Goal: Information Seeking & Learning: Check status

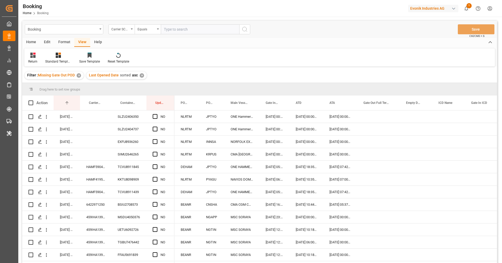
click at [185, 27] on input "text" at bounding box center [200, 29] width 78 height 10
paste input "MSCU"
type input "MSCU"
click at [245, 31] on icon "search button" at bounding box center [244, 29] width 6 height 6
click at [133, 119] on div "FLNU5003105" at bounding box center [128, 116] width 35 height 12
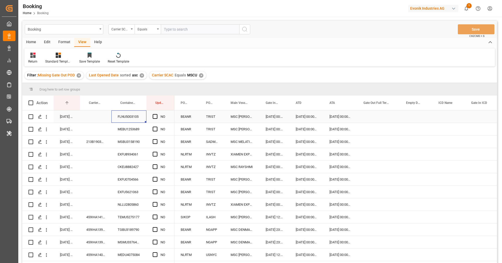
click at [384, 122] on div "Press SPACE to select this row." at bounding box center [378, 116] width 43 height 12
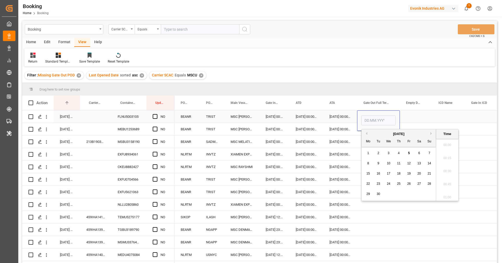
scroll to position [890, 0]
click at [407, 152] on div "5" at bounding box center [408, 153] width 7 height 6
type input "05.09.2025 00:00"
click at [156, 115] on span "Press SPACE to select this row." at bounding box center [155, 116] width 5 height 5
click at [156, 114] on input "Press SPACE to select this row." at bounding box center [156, 114] width 0 height 0
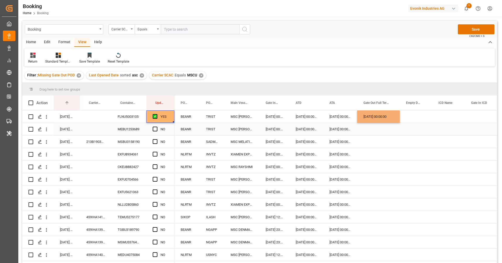
click at [127, 130] on div "MEBU1253689" at bounding box center [128, 129] width 35 height 12
click at [155, 129] on span "Press SPACE to select this row." at bounding box center [155, 128] width 5 height 5
click at [156, 126] on input "Press SPACE to select this row." at bounding box center [156, 126] width 0 height 0
click at [96, 137] on div "213B1903737" at bounding box center [95, 141] width 31 height 12
click at [155, 141] on span "Press SPACE to select this row." at bounding box center [155, 141] width 5 height 5
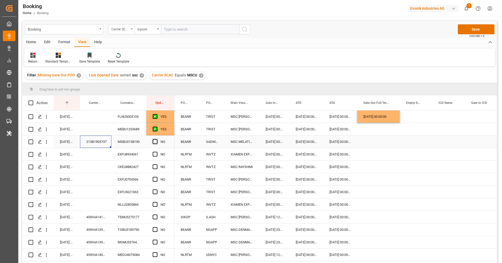
click at [156, 139] on input "Press SPACE to select this row." at bounding box center [156, 139] width 0 height 0
click at [130, 158] on div "EXFU8934061" at bounding box center [128, 154] width 35 height 12
click at [154, 155] on span "Press SPACE to select this row." at bounding box center [155, 154] width 5 height 5
click at [156, 152] on input "Press SPACE to select this row." at bounding box center [156, 152] width 0 height 0
click at [133, 166] on div "CKEU8882427" at bounding box center [128, 166] width 35 height 12
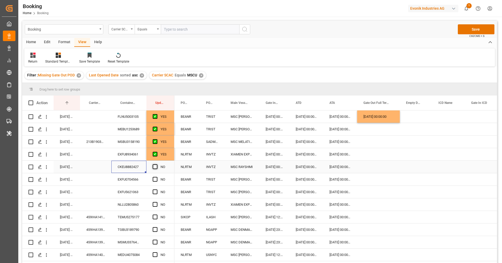
click at [155, 168] on span "Press SPACE to select this row." at bounding box center [155, 166] width 5 height 5
click at [156, 164] on input "Press SPACE to select this row." at bounding box center [156, 164] width 0 height 0
click at [130, 183] on div "EXFU0704566" at bounding box center [128, 179] width 35 height 12
click at [381, 179] on div "Press SPACE to select this row." at bounding box center [378, 179] width 43 height 12
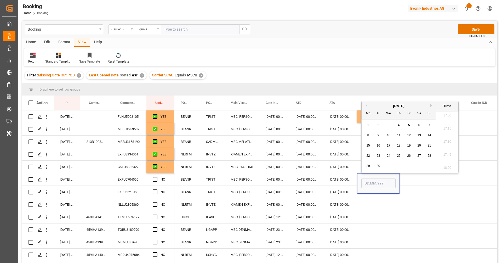
click at [409, 127] on div "5" at bounding box center [408, 125] width 7 height 6
type input "05.09.2025 00:00"
click at [155, 179] on span "Press SPACE to select this row." at bounding box center [155, 179] width 5 height 5
click at [156, 177] on input "Press SPACE to select this row." at bounding box center [156, 177] width 0 height 0
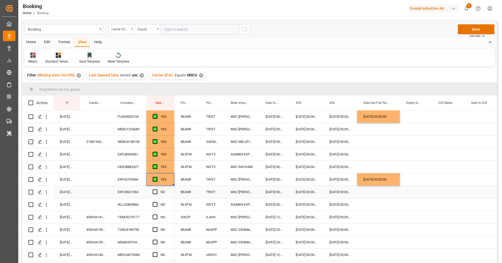
click at [129, 195] on div "EXFU5621063" at bounding box center [128, 191] width 35 height 12
click at [156, 192] on span "Press SPACE to select this row." at bounding box center [155, 191] width 5 height 5
click at [156, 189] on input "Press SPACE to select this row." at bounding box center [156, 189] width 0 height 0
click at [132, 205] on div "NLLU2805860" at bounding box center [128, 204] width 35 height 12
click at [156, 204] on span "Press SPACE to select this row." at bounding box center [155, 204] width 5 height 5
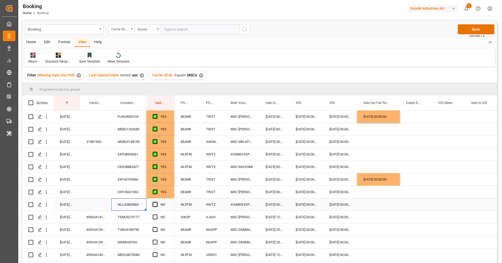
click at [156, 202] on input "Press SPACE to select this row." at bounding box center [156, 202] width 0 height 0
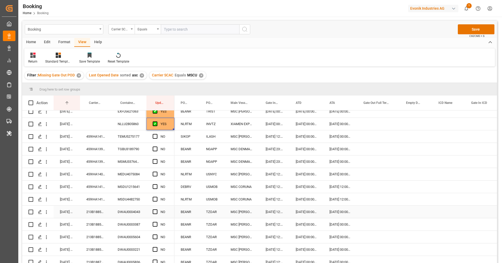
scroll to position [82, 0]
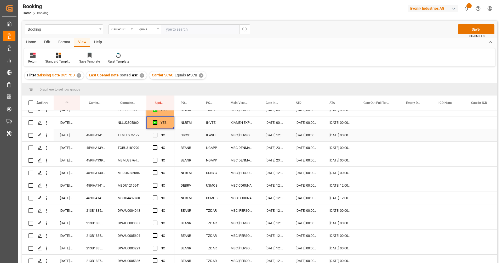
click at [99, 140] on div "459IHA1415420" at bounding box center [95, 135] width 31 height 12
click at [153, 135] on span "Press SPACE to select this row." at bounding box center [155, 134] width 5 height 5
click at [156, 132] on input "Press SPACE to select this row." at bounding box center [156, 132] width 0 height 0
click at [92, 148] on div "459IHA1390920" at bounding box center [95, 147] width 31 height 12
click at [131, 148] on div "TGBU3189790" at bounding box center [128, 147] width 35 height 12
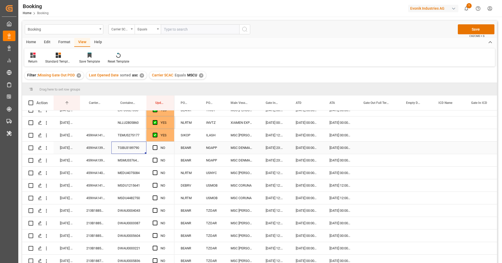
click at [158, 148] on div "Press SPACE to select this row." at bounding box center [157, 148] width 8 height 12
click at [156, 148] on span "Press SPACE to select this row." at bounding box center [155, 147] width 5 height 5
click at [156, 145] on input "Press SPACE to select this row." at bounding box center [156, 145] width 0 height 0
click at [101, 159] on div "459IHA1390932" at bounding box center [95, 160] width 31 height 12
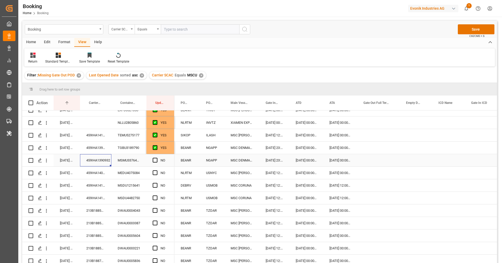
click at [124, 161] on div "MSMU3376472" at bounding box center [128, 160] width 35 height 12
click at [154, 160] on span "Press SPACE to select this row." at bounding box center [155, 160] width 5 height 5
click at [156, 158] on input "Press SPACE to select this row." at bounding box center [156, 158] width 0 height 0
click at [85, 169] on div "459IHA1405921" at bounding box center [95, 172] width 31 height 12
click at [127, 172] on div "MEDU4075084" at bounding box center [128, 172] width 35 height 12
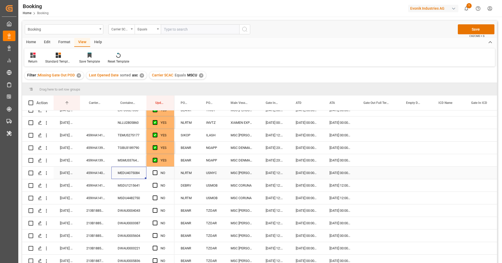
click at [157, 172] on div "Press SPACE to select this row." at bounding box center [157, 173] width 8 height 12
click at [155, 173] on span "Press SPACE to select this row." at bounding box center [155, 172] width 5 height 5
click at [156, 170] on input "Press SPACE to select this row." at bounding box center [156, 170] width 0 height 0
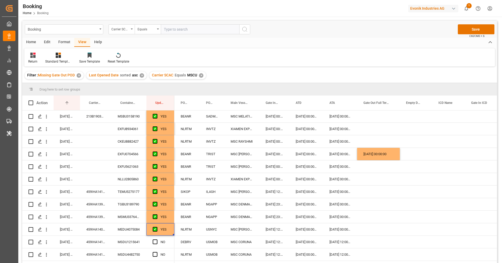
scroll to position [0, 0]
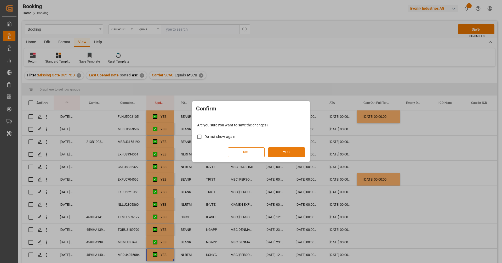
click at [288, 152] on button "YES" at bounding box center [286, 152] width 37 height 10
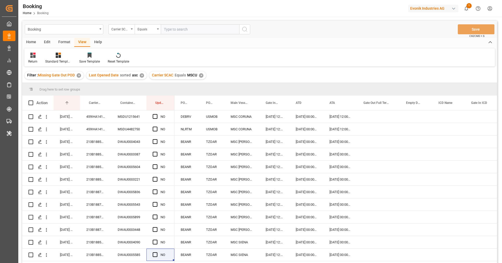
click at [200, 74] on div "✕" at bounding box center [201, 75] width 4 height 4
click at [192, 30] on input "text" at bounding box center [200, 29] width 78 height 10
type input "oolu"
click at [242, 34] on button "search button" at bounding box center [244, 29] width 11 height 10
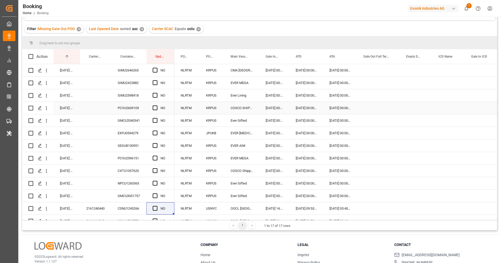
scroll to position [45, 0]
click at [128, 72] on div "SIMU2646265" at bounding box center [128, 71] width 35 height 12
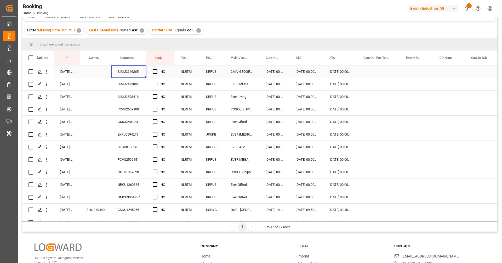
click at [385, 75] on div "Press SPACE to select this row." at bounding box center [378, 71] width 43 height 12
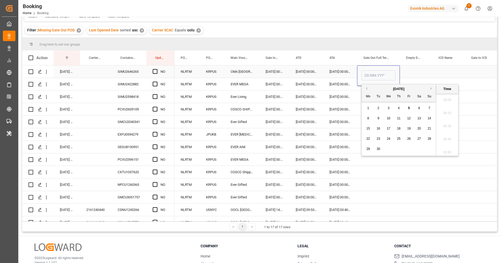
scroll to position [890, 0]
click at [408, 110] on div "5" at bounding box center [408, 108] width 7 height 6
type input "05.09.2025 00:00"
click at [125, 86] on div "SIMU2422882" at bounding box center [128, 84] width 35 height 12
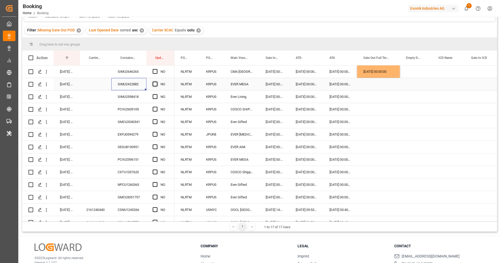
click at [154, 82] on span "Press SPACE to select this row." at bounding box center [155, 84] width 5 height 5
click at [156, 82] on input "Press SPACE to select this row." at bounding box center [156, 82] width 0 height 0
click at [159, 69] on div "Press SPACE to select this row." at bounding box center [157, 72] width 8 height 12
click at [154, 71] on span "Press SPACE to select this row." at bounding box center [155, 71] width 5 height 5
click at [156, 69] on input "Press SPACE to select this row." at bounding box center [156, 69] width 0 height 0
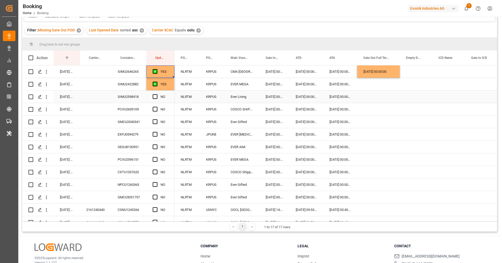
click at [137, 93] on div "SIMU2598418" at bounding box center [128, 96] width 35 height 12
click at [154, 95] on span "Press SPACE to select this row." at bounding box center [155, 96] width 5 height 5
click at [156, 94] on input "Press SPACE to select this row." at bounding box center [156, 94] width 0 height 0
click at [127, 113] on div "PCVU2609109" at bounding box center [128, 109] width 35 height 12
click at [155, 109] on span "Press SPACE to select this row." at bounding box center [155, 109] width 5 height 5
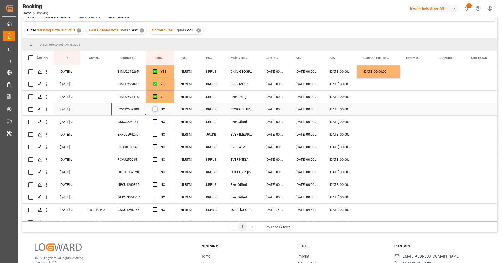
click at [156, 107] on input "Press SPACE to select this row." at bounding box center [156, 107] width 0 height 0
click at [133, 121] on div "GMCU2040341" at bounding box center [128, 121] width 35 height 12
click at [155, 120] on span "Press SPACE to select this row." at bounding box center [155, 121] width 5 height 5
click at [156, 119] on input "Press SPACE to select this row." at bounding box center [156, 119] width 0 height 0
click at [130, 137] on div "EXFU0594279" at bounding box center [128, 134] width 35 height 12
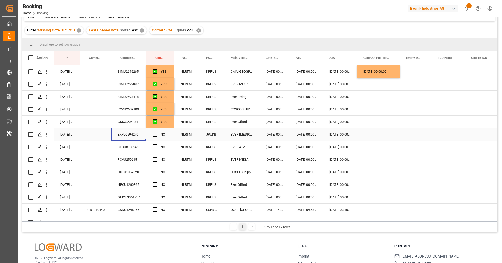
click at [382, 135] on div "Press SPACE to select this row." at bounding box center [378, 134] width 43 height 12
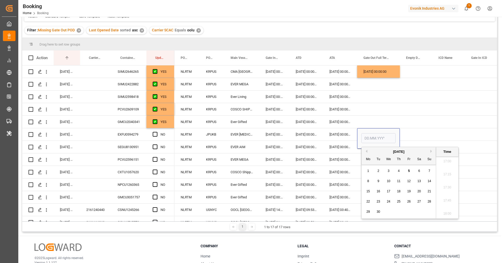
click at [409, 173] on div "5" at bounding box center [408, 171] width 7 height 6
type input "05.09.2025 00:00"
click at [154, 133] on span "Press SPACE to select this row." at bounding box center [155, 134] width 5 height 5
click at [156, 132] on input "Press SPACE to select this row." at bounding box center [156, 132] width 0 height 0
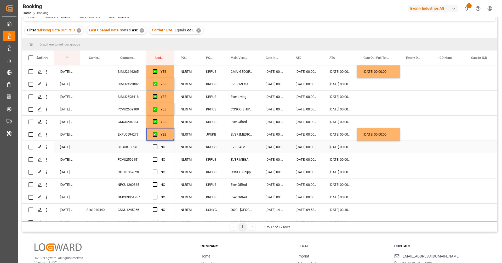
click at [135, 148] on div "SEGU8130951" at bounding box center [128, 147] width 35 height 12
click at [154, 148] on span "Press SPACE to select this row." at bounding box center [155, 146] width 5 height 5
click at [156, 144] on input "Press SPACE to select this row." at bounding box center [156, 144] width 0 height 0
click at [140, 156] on div "PCVU2596151" at bounding box center [128, 159] width 35 height 12
click at [155, 159] on span "Press SPACE to select this row." at bounding box center [155, 159] width 5 height 5
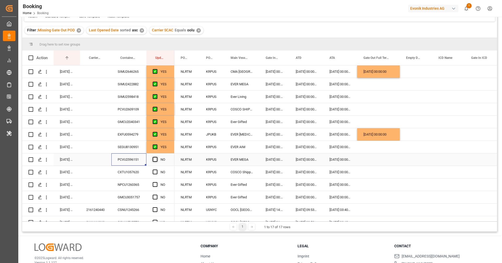
click at [156, 157] on input "Press SPACE to select this row." at bounding box center [156, 157] width 0 height 0
click at [132, 175] on div "CXTU1057620" at bounding box center [128, 172] width 35 height 12
click at [156, 171] on span "Press SPACE to select this row." at bounding box center [155, 171] width 5 height 5
click at [156, 169] on input "Press SPACE to select this row." at bounding box center [156, 169] width 0 height 0
click at [131, 185] on div "NPCU1260365" at bounding box center [128, 184] width 35 height 12
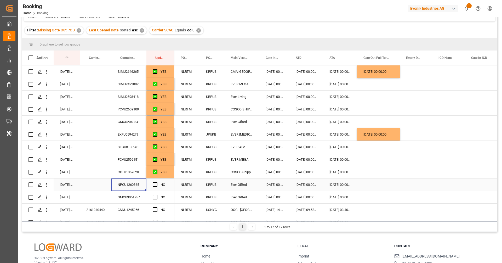
click at [155, 181] on div "Press SPACE to select this row." at bounding box center [157, 184] width 8 height 12
click at [154, 186] on span "Press SPACE to select this row." at bounding box center [155, 184] width 5 height 5
click at [156, 182] on input "Press SPACE to select this row." at bounding box center [156, 182] width 0 height 0
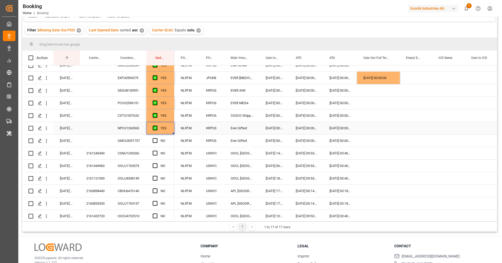
scroll to position [57, 0]
click at [129, 140] on div "GMCU3051757" at bounding box center [128, 139] width 35 height 12
click at [155, 140] on span "Press SPACE to select this row." at bounding box center [155, 139] width 5 height 5
click at [156, 137] on input "Press SPACE to select this row." at bounding box center [156, 137] width 0 height 0
click at [108, 148] on div "2161240440" at bounding box center [95, 152] width 31 height 12
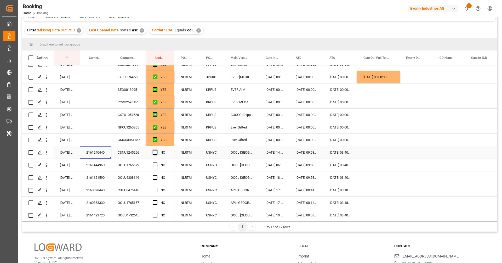
click at [153, 153] on span "Press SPACE to select this row." at bounding box center [155, 152] width 5 height 5
click at [156, 150] on input "Press SPACE to select this row." at bounding box center [156, 150] width 0 height 0
click at [88, 162] on div "2161444960" at bounding box center [95, 165] width 31 height 12
click at [156, 162] on span "Press SPACE to select this row." at bounding box center [155, 164] width 5 height 5
click at [156, 162] on input "Press SPACE to select this row." at bounding box center [156, 162] width 0 height 0
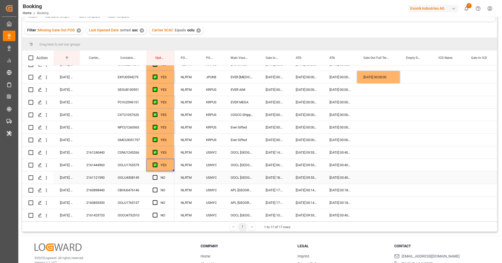
click at [103, 182] on div "2161121590" at bounding box center [95, 177] width 31 height 12
click at [155, 176] on span "Press SPACE to select this row." at bounding box center [155, 177] width 5 height 5
click at [156, 175] on input "Press SPACE to select this row." at bounding box center [156, 175] width 0 height 0
click at [108, 187] on div "2160898440" at bounding box center [95, 190] width 31 height 12
click at [125, 177] on div "OOLU4308149" at bounding box center [128, 177] width 35 height 12
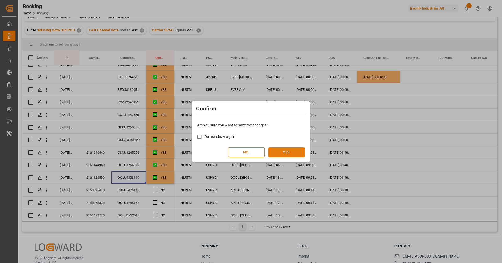
click at [274, 152] on button "YES" at bounding box center [286, 152] width 37 height 10
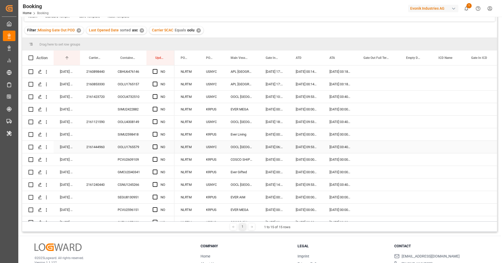
scroll to position [0, 0]
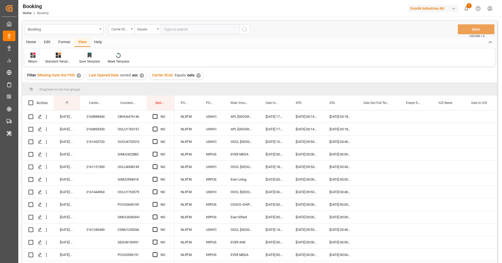
click at [199, 74] on div "✕" at bounding box center [198, 75] width 4 height 4
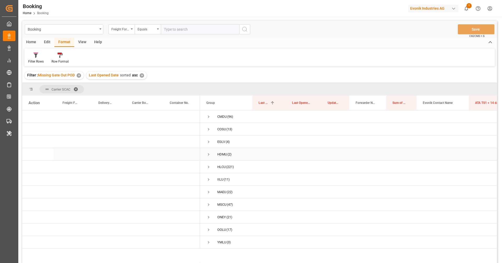
scroll to position [9, 0]
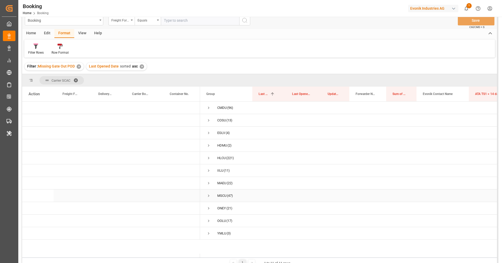
click at [222, 197] on div "MSCU" at bounding box center [221, 195] width 9 height 12
click at [77, 81] on span at bounding box center [77, 80] width 8 height 5
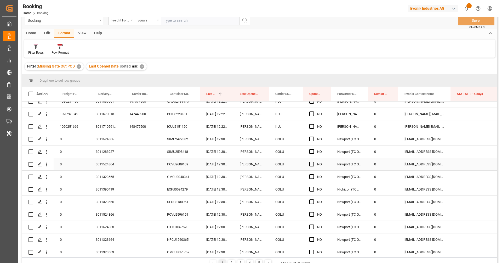
scroll to position [158, 0]
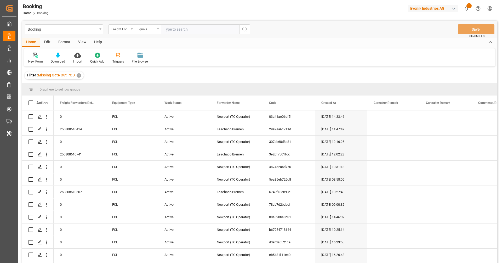
click at [82, 44] on div "View" at bounding box center [82, 42] width 16 height 9
click at [38, 57] on div "Default" at bounding box center [33, 57] width 18 height 11
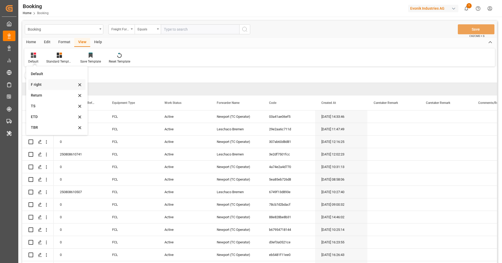
click at [47, 82] on div "F right" at bounding box center [54, 84] width 46 height 5
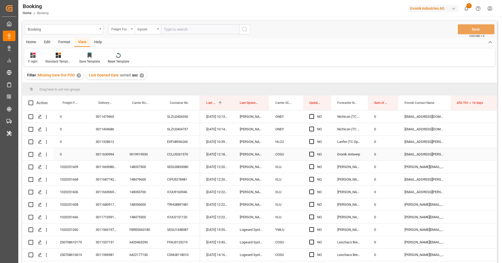
click at [150, 148] on div "9019919530" at bounding box center [142, 154] width 38 height 12
click at [48, 157] on button "open menu" at bounding box center [46, 154] width 5 height 10
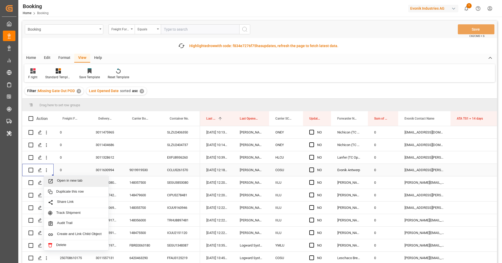
click at [63, 182] on span "Open in new tab" at bounding box center [81, 180] width 48 height 5
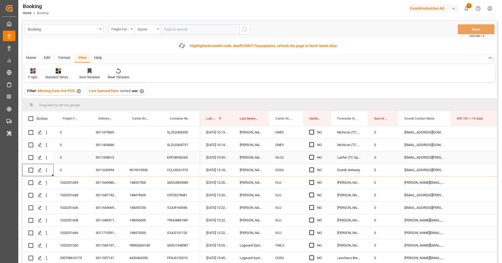
click at [176, 156] on div "EXFU8936260" at bounding box center [180, 157] width 39 height 12
click at [45, 162] on div "Press SPACE to select this row." at bounding box center [37, 157] width 19 height 12
click at [46, 161] on button "open menu" at bounding box center [46, 157] width 5 height 10
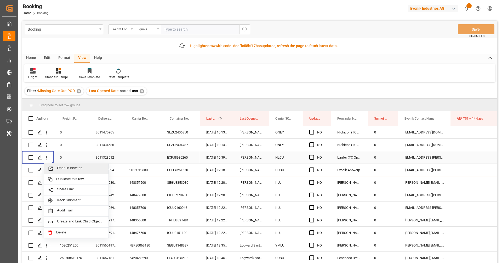
click at [60, 167] on span "Open in new tab" at bounding box center [81, 168] width 48 height 5
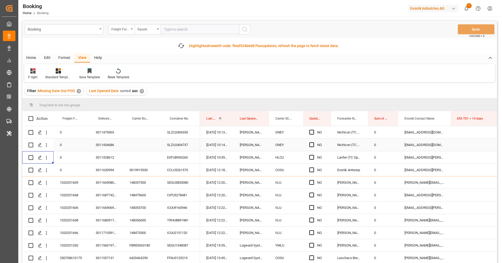
click at [173, 148] on div "SLZU2404737" at bounding box center [180, 144] width 39 height 12
click at [47, 146] on icon "open menu" at bounding box center [46, 145] width 1 height 4
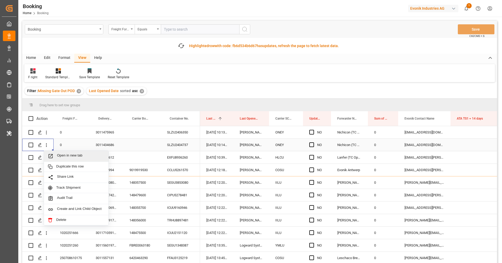
click at [69, 154] on span "Open in new tab" at bounding box center [81, 155] width 48 height 5
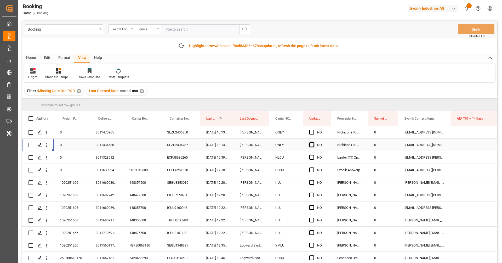
click at [312, 144] on span "Press SPACE to select this row." at bounding box center [311, 144] width 5 height 5
click at [313, 142] on input "Press SPACE to select this row." at bounding box center [313, 142] width 0 height 0
click at [188, 132] on div "SLZU2406350" at bounding box center [180, 132] width 39 height 12
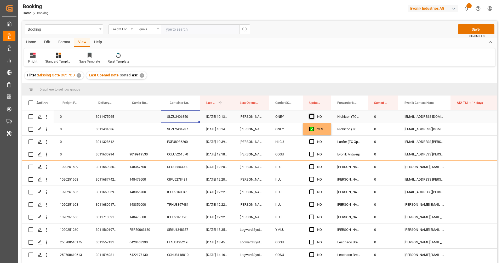
click at [312, 115] on span "Press SPACE to select this row." at bounding box center [311, 116] width 5 height 5
click at [313, 114] on input "Press SPACE to select this row." at bounding box center [313, 114] width 0 height 0
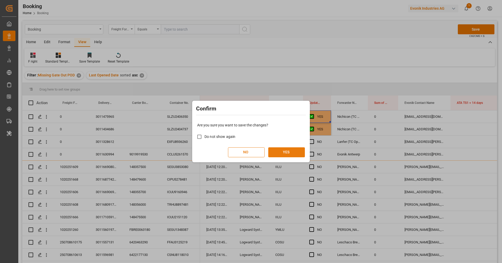
click at [287, 152] on button "YES" at bounding box center [286, 152] width 37 height 10
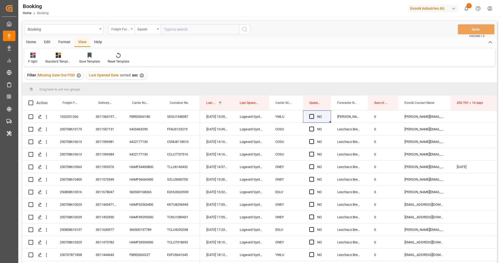
click at [125, 31] on div "Freight Forwarder's Reference No." at bounding box center [120, 29] width 18 height 6
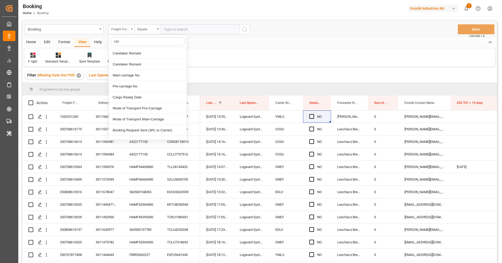
type input "carr"
click at [131, 107] on div "Carrier SCAC" at bounding box center [148, 108] width 78 height 11
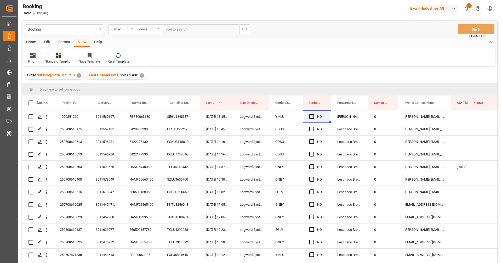
click at [184, 28] on input "text" at bounding box center [200, 29] width 78 height 10
type input "cosu"
click at [242, 31] on icon "search button" at bounding box center [244, 29] width 6 height 6
click at [35, 59] on div "F right" at bounding box center [32, 57] width 17 height 11
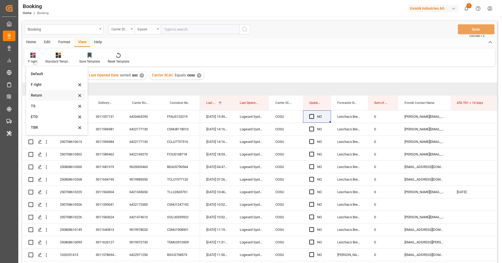
click at [47, 97] on div "Return" at bounding box center [54, 94] width 46 height 5
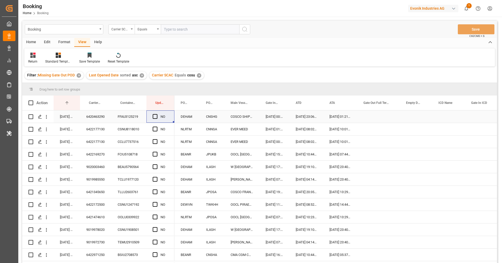
click at [102, 115] on div "6420463290" at bounding box center [95, 116] width 31 height 12
click at [127, 121] on div "FFAU3125219" at bounding box center [128, 116] width 35 height 12
click at [96, 114] on div "6420463290" at bounding box center [95, 116] width 31 height 12
click at [45, 117] on icon "open menu" at bounding box center [46, 116] width 5 height 5
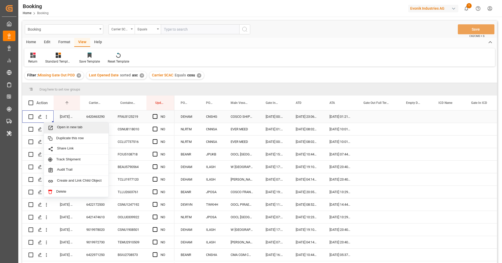
click at [59, 125] on span "Open in new tab" at bounding box center [81, 127] width 48 height 5
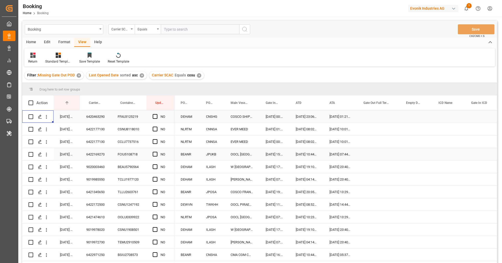
click at [140, 149] on div "FCIU5108718" at bounding box center [128, 154] width 35 height 12
click at [98, 118] on div "6420463290" at bounding box center [95, 116] width 31 height 12
click at [97, 131] on div "6422177130" at bounding box center [95, 129] width 31 height 12
click at [155, 129] on span "Press SPACE to select this row." at bounding box center [155, 128] width 5 height 5
click at [156, 126] on input "Press SPACE to select this row." at bounding box center [156, 126] width 0 height 0
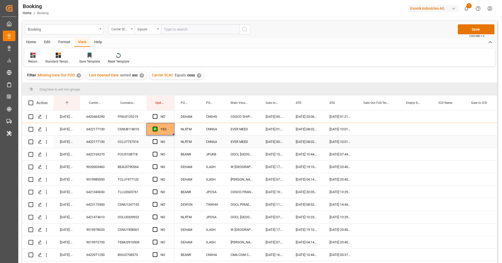
click at [154, 144] on div "Press SPACE to select this row." at bounding box center [157, 142] width 8 height 12
click at [154, 143] on span "Press SPACE to select this row." at bounding box center [155, 141] width 5 height 5
click at [156, 139] on input "Press SPACE to select this row." at bounding box center [156, 139] width 0 height 0
click at [104, 153] on div "6422169270" at bounding box center [95, 154] width 31 height 12
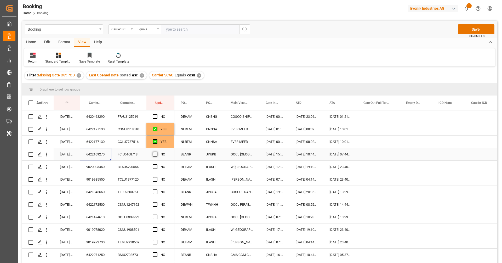
click at [156, 154] on span "Press SPACE to select this row." at bounding box center [155, 154] width 5 height 5
click at [156, 152] on input "Press SPACE to select this row." at bounding box center [156, 152] width 0 height 0
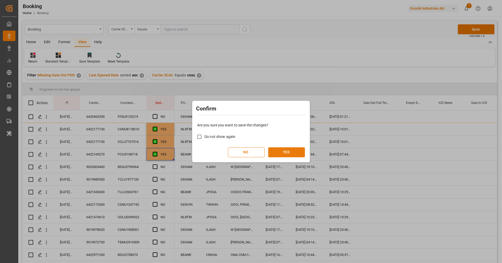
click at [276, 152] on button "YES" at bounding box center [286, 152] width 37 height 10
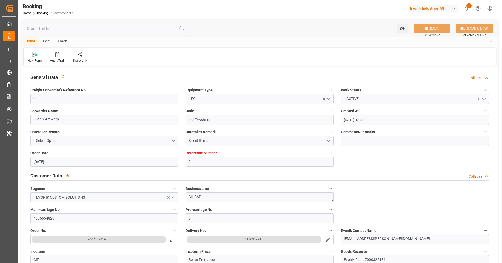
type input "01.07.2025 13:38"
type input "01.07.2025"
type input "11.08.2025"
type input "07.07.2025"
type input "19.07.2025 00:00"
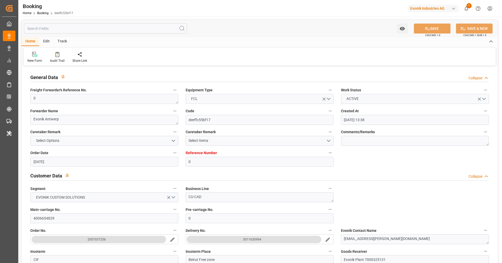
type input "19.07.2025 00:00"
type input "15.07.2025 00:00"
type input "11.08.2025 00:00"
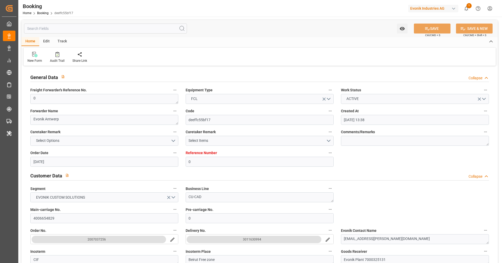
type input "10.08.2025 00:00"
type input "26.07.2025 00:00"
type input "06.08.2025 00:00"
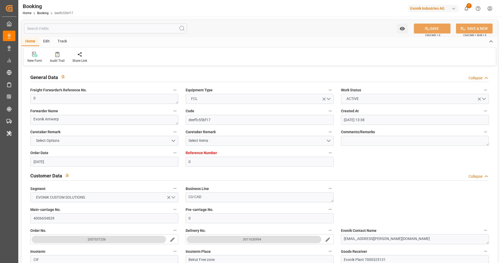
type input "06.08.2025 00:00"
type input "07.08.2025 00:00"
type input "04.09.2025 12:18"
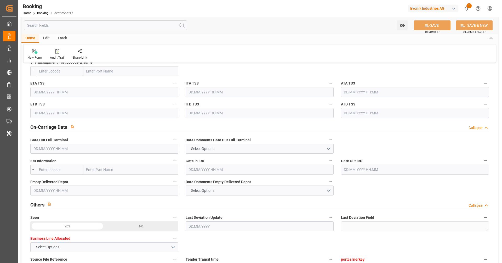
scroll to position [716, 0]
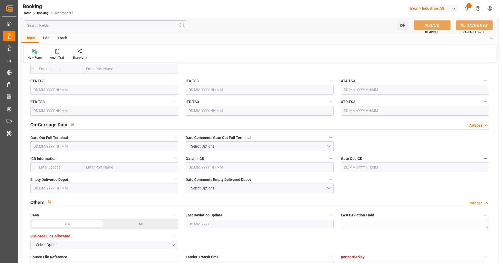
click at [101, 142] on input "text" at bounding box center [104, 146] width 148 height 10
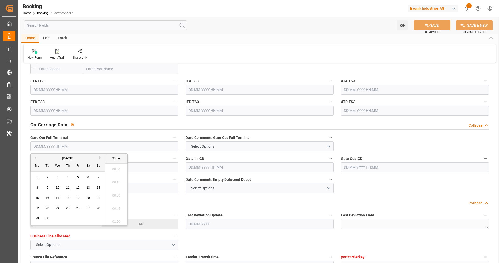
scroll to position [903, 0]
click at [60, 177] on div "3" at bounding box center [57, 177] width 7 height 6
type input "03.09.2025 00:00"
click at [131, 184] on input "text" at bounding box center [104, 188] width 148 height 10
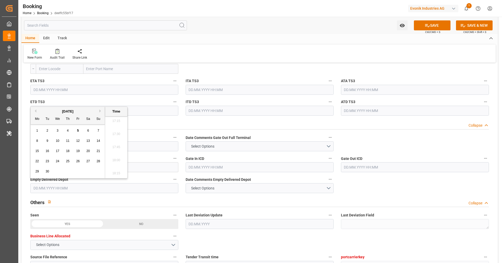
click at [57, 131] on span "3" at bounding box center [58, 131] width 2 height 4
type input "03.09.2025 00:00"
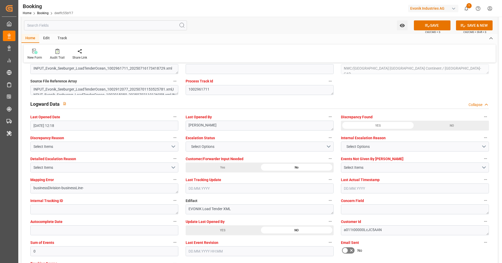
scroll to position [931, 0]
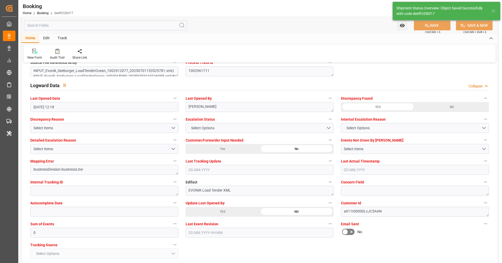
type textarea "Vipul Benurkar"
type input "05.09.2025 12:19"
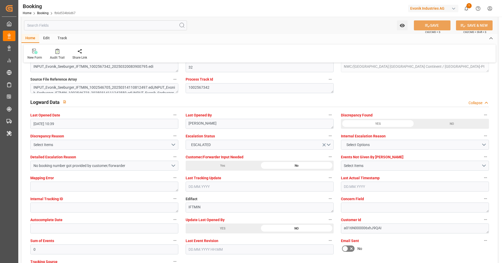
scroll to position [953, 0]
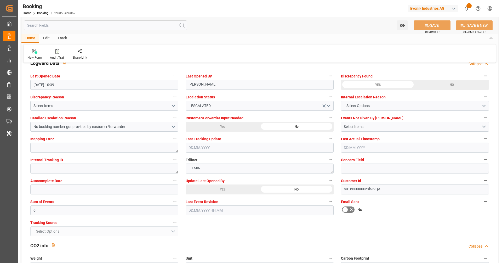
click at [216, 187] on div "YES" at bounding box center [222, 189] width 74 height 10
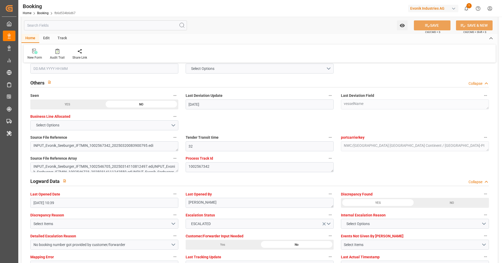
scroll to position [797, 0]
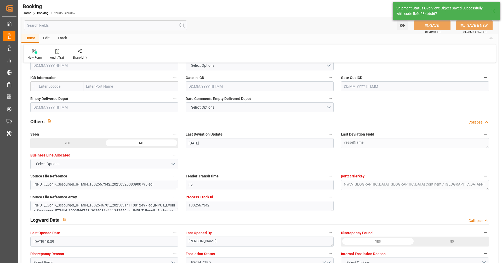
type textarea "[PERSON_NAME]"
type input "[DATE] 12:20"
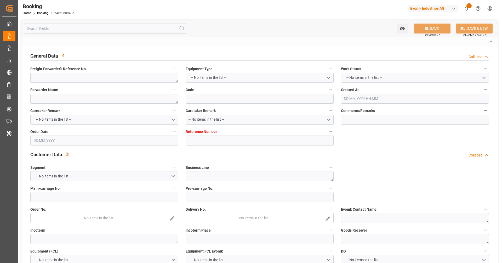
type textarea "250708610175"
type textarea "Leschaco Bremen"
type input "b4cd0b0d40c1"
type input "4006626717"
type textarea "CU-CAD"
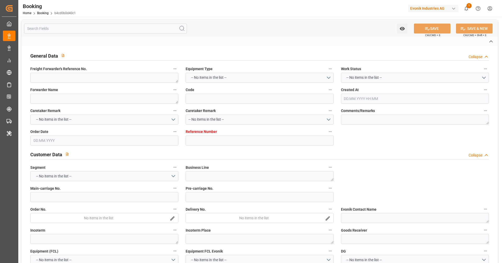
type input "4006626711"
type textarea "[PERSON_NAME][EMAIL_ADDRESS][DOMAIN_NAME]"
type textarea "CIF"
type textarea "[GEOGRAPHIC_DATA], [GEOGRAPHIC_DATA]"
type textarea "Evonik Plant 7250037124"
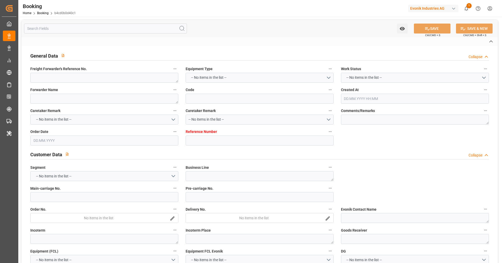
type textarea "Hombourg"
type textarea "FFAU3125219"
type input "COSCO SHIPPING VIRGO"
type input "COSU"
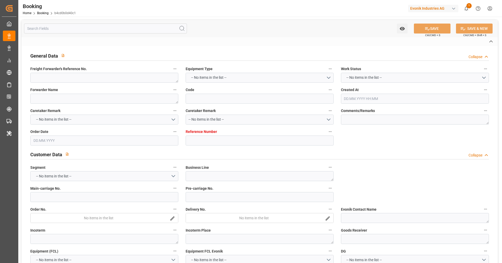
type textarea "6420463290"
type input "[GEOGRAPHIC_DATA]"
type textarea "vesselName etd [PERSON_NAME]"
type textarea "INPUT_Evonik_Seeburger_LoadTenderOcean_1002986442_20250724065418255.xml"
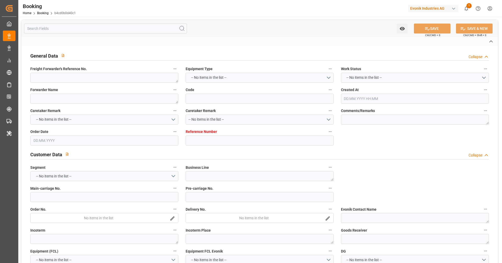
type textarea "NWC/[GEOGRAPHIC_DATA] [GEOGRAPHIC_DATA] Continent / [GEOGRAPHIC_DATA]-CAD"
type textarea "INPUT_Evonik_Seeburger_LoadTenderOcean_1002832270_20250605100128375.xml,INPUT_E…"
type textarea "1002986442"
type textarea "Logward System"
type textarea "Pod-businessLine-"
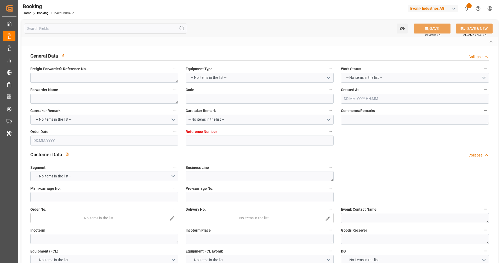
type textarea "IFTSTA"
type textarea "a011t00000LcJC5AAN"
type textarea "No"
type input "HAMBURG"
type input "SHANGHAI PT"
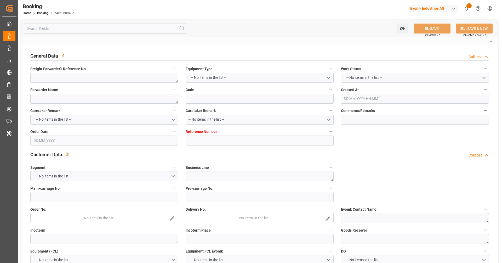
type input "AEU3"
type input "032E"
type input "VESSEL"
type input "COSCO SHIPPING VIRGO"
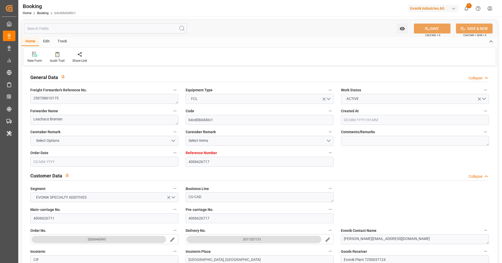
type input "4006626717"
type input "9783461"
type input "Cosco"
type input "COSCO Shipping Co. Ltd."
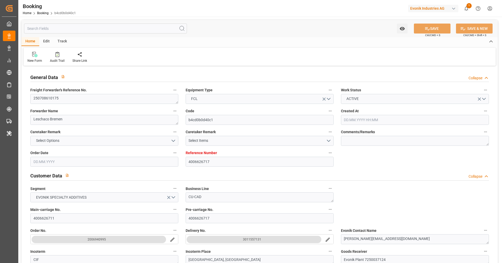
type input "DEHAM"
type input "CNSHG"
type input "40"
type input "0"
type input "DEHAM"
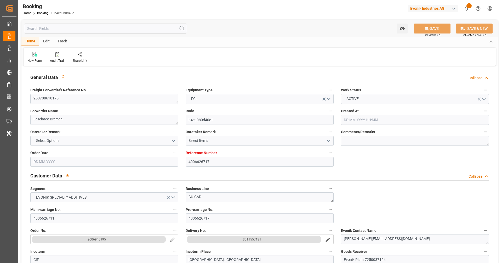
type input "CNSHG"
type input "9783461"
type input "05.06.2025 08:05"
type input "05.06.2025"
type input "25.08.2025"
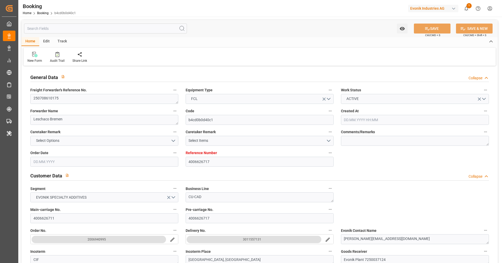
type input "02.07.2025"
type input "14.07.2025"
type input "24.07.2025 23:00"
type input "17.07.2025 00:00"
type input "24.07.2025 23:06"
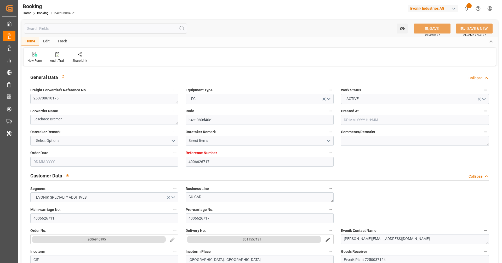
type input "11.07.2025 00:00"
type input "02.09.2025 01:00"
type input "26.08.2025 00:00"
type input "02.09.2025 01:21"
type input "14.07.2025"
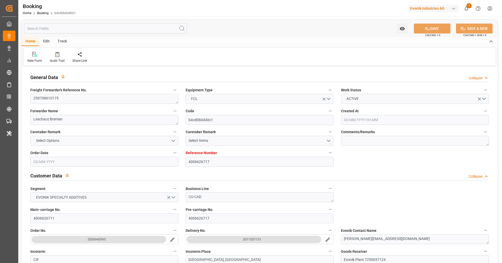
type input "04.09.2025 13:45"
type input "04.09.2025"
type input "24.07.2025 23:00"
type input "24.07.2025 23:43"
type input "02.09.2025 01:00"
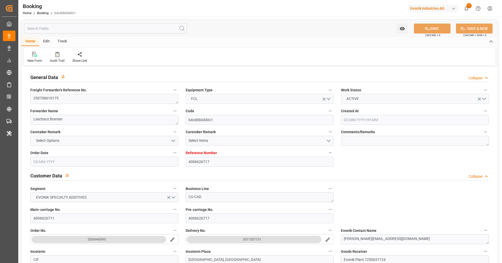
type input "02.09.2025 00:47"
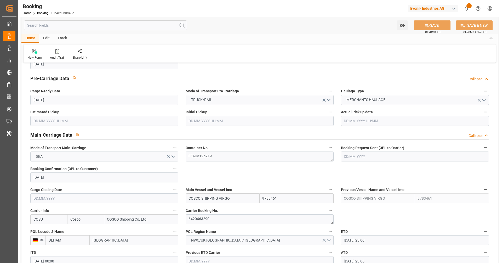
scroll to position [302, 0]
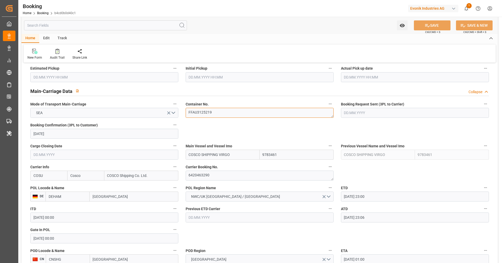
click at [214, 108] on textarea "FFAU3125219" at bounding box center [259, 113] width 148 height 10
click at [52, 51] on div at bounding box center [57, 50] width 15 height 5
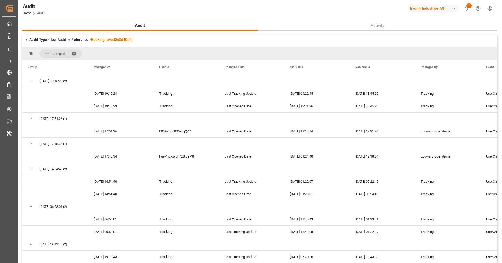
click at [77, 53] on span at bounding box center [76, 53] width 8 height 5
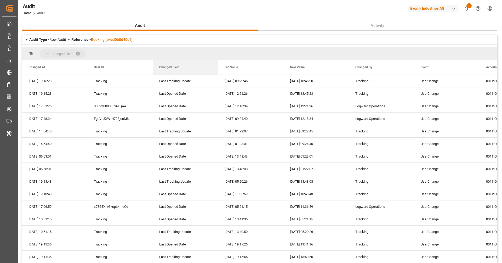
drag, startPoint x: 163, startPoint y: 68, endPoint x: 158, endPoint y: 54, distance: 14.5
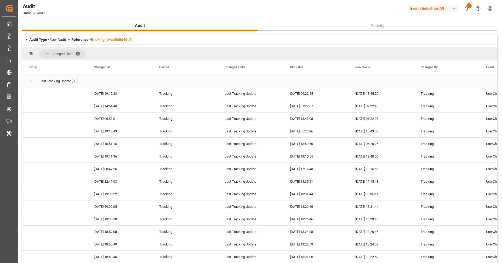
click at [31, 82] on span "Press SPACE to select this row." at bounding box center [30, 81] width 5 height 5
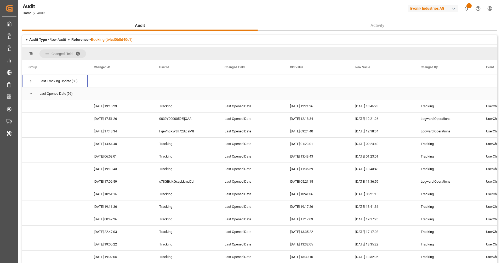
click at [32, 90] on span "Press SPACE to select this row." at bounding box center [30, 94] width 5 height 12
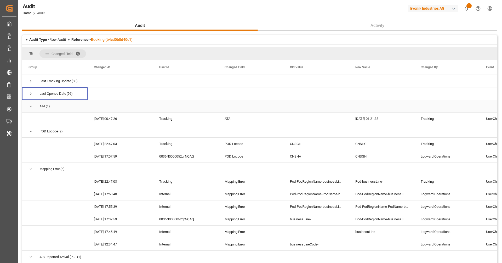
click at [31, 106] on span "Press SPACE to select this row." at bounding box center [30, 106] width 5 height 5
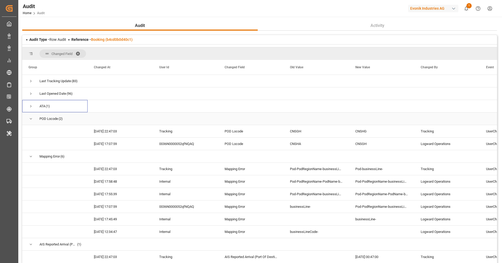
click at [31, 114] on span "Press SPACE to select this row." at bounding box center [30, 119] width 5 height 12
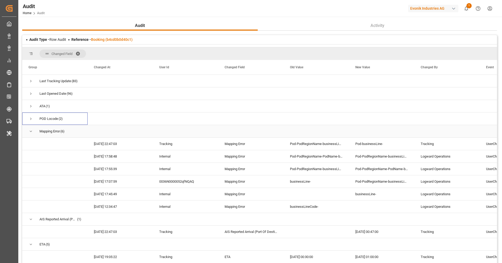
click at [30, 134] on span "Press SPACE to select this row." at bounding box center [30, 131] width 5 height 12
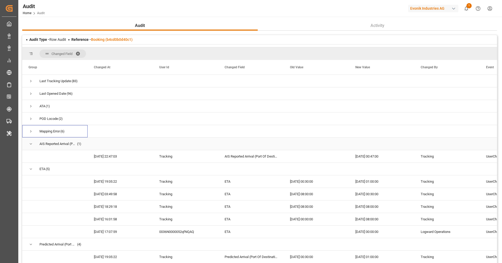
click at [30, 149] on div "AIS Reported Arrival (Port Of Destination) (1)" at bounding box center [54, 143] width 65 height 12
click at [30, 143] on span "Press SPACE to select this row." at bounding box center [30, 143] width 5 height 5
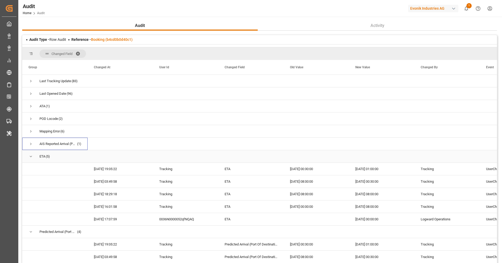
click at [31, 153] on span "Press SPACE to select this row." at bounding box center [30, 156] width 5 height 12
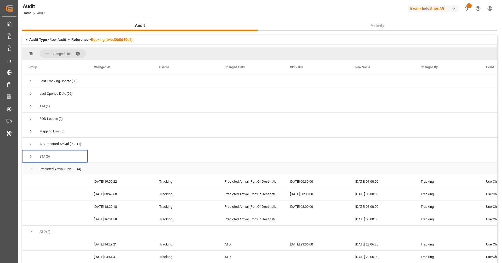
click at [31, 168] on span "Press SPACE to select this row." at bounding box center [30, 168] width 5 height 5
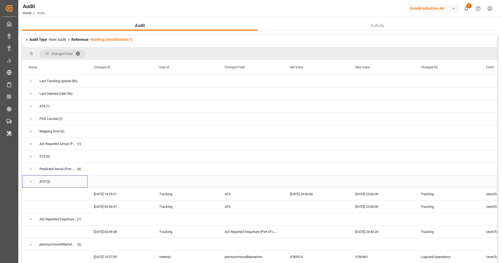
click at [30, 186] on span "Press SPACE to select this row." at bounding box center [30, 181] width 5 height 12
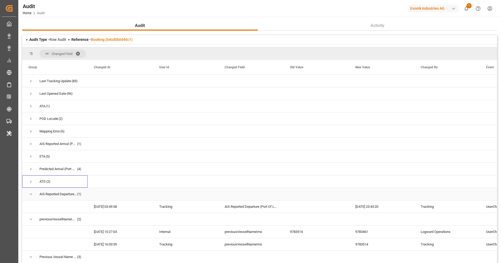
click at [31, 196] on span "Press SPACE to select this row." at bounding box center [30, 193] width 5 height 5
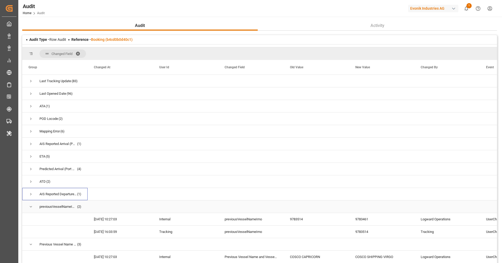
click at [31, 206] on span "Press SPACE to select this row." at bounding box center [30, 206] width 5 height 5
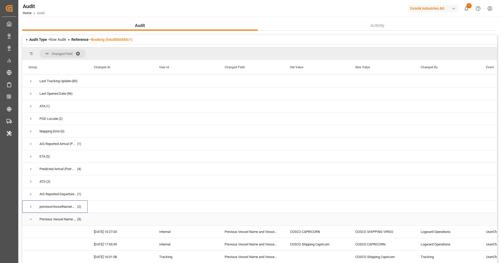
click at [31, 219] on span "Press SPACE to select this row." at bounding box center [30, 219] width 5 height 5
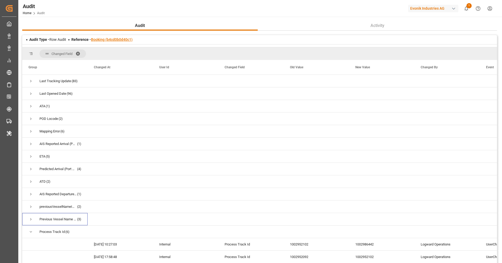
click at [109, 40] on link "Booking (b4cd0b0d40c1)" at bounding box center [112, 39] width 42 height 4
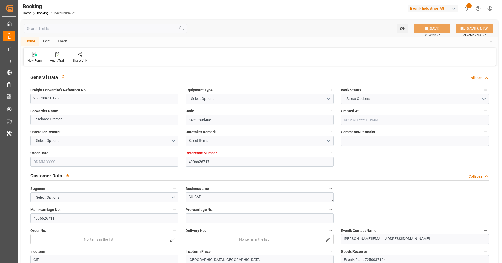
type textarea "250708610175"
type textarea "Leschaco Bremen"
type input "b4cd0b0d40c1"
type input "4006626717"
type textarea "CU-CAD"
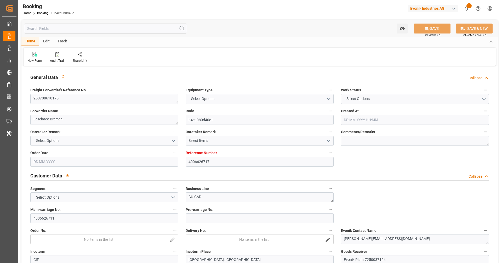
type input "4006626711"
type textarea "janet.tay@evonik.com"
type textarea "CIF"
type textarea "SHANGHAI, CHINA"
type textarea "Evonik Plant 7250037124"
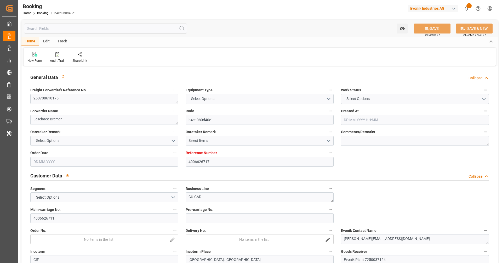
type textarea "Hombourg"
type textarea "FFAU3125219"
type input "COSCO SHIPPING VIRGO"
type input "COSU"
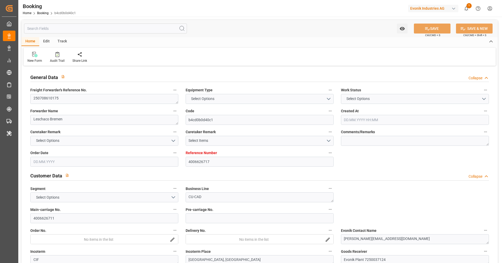
type textarea "6420463290"
type input "Hamburg"
type input "Shanghai"
type textarea "vesselName etd eta"
type textarea "INPUT_Evonik_Seeburger_LoadTenderOcean_1002986442_20250724065418255.xml"
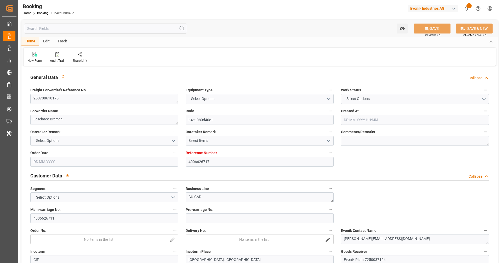
type textarea "NWC/UK North West Continent / UK_CNSHG_COSU_CU-CAD"
type textarea "INPUT_Evonik_Seeburger_LoadTenderOcean_1002832270_20250605100128375.xml,INPUT_E…"
type textarea "1002986442"
type textarea "Logward System"
type textarea "Pod-businessLine-"
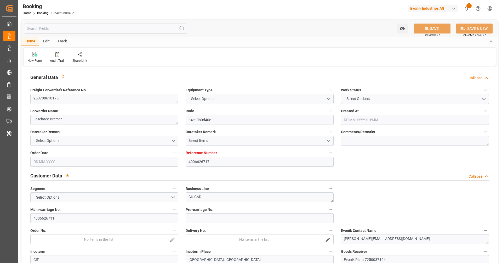
type textarea "IFTSTA"
type textarea "a011t00000LcJC5AAN"
type textarea "No"
type input "HAMBURG"
type input "SHANGHAI PT"
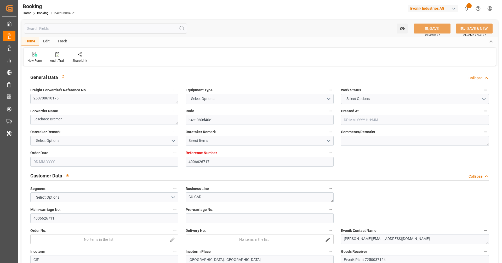
type input "AEU3"
type input "032E"
type input "VESSEL"
type input "COSCO SHIPPING VIRGO"
type input "4006626717"
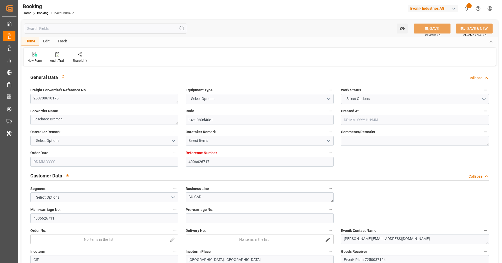
type input "9783461"
type input "Cosco"
type input "COSCO Shipping Co. Ltd."
type input "DEHAM"
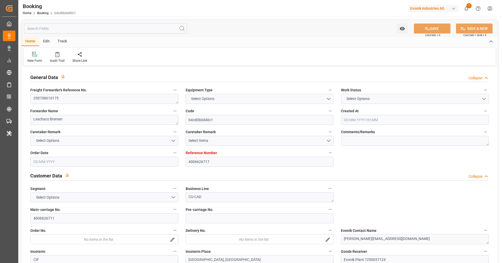
type input "CNSHG"
type input "40"
type input "0"
type input "DEHAM"
type input "CNSHG"
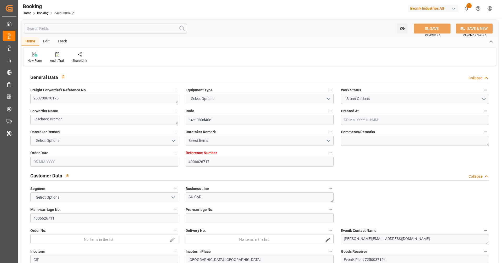
type input "9783461"
type input "05.06.2025 08:05"
type input "05.06.2025"
type input "25.08.2025"
type input "02.07.2025"
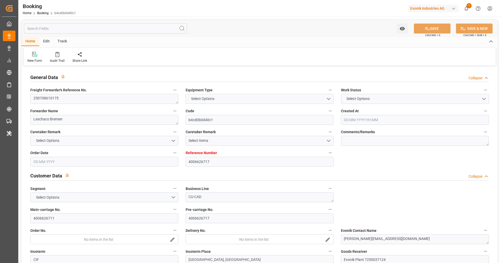
type input "14.07.2025"
type input "24.07.2025 23:00"
type input "17.07.2025 00:00"
type input "24.07.2025 23:06"
type input "11.07.2025 00:00"
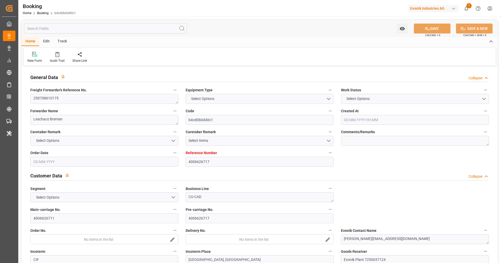
type input "02.09.2025 01:00"
type input "26.08.2025 00:00"
type input "02.09.2025 01:21"
type input "14.07.2025"
type input "04.09.2025 13:45"
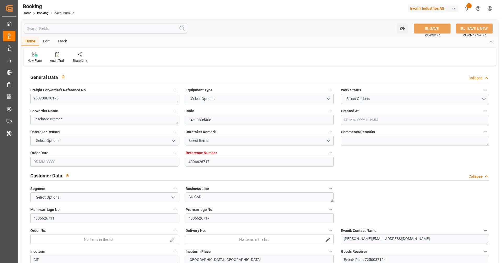
type input "04.09.2025"
type input "24.07.2025 23:00"
type input "24.07.2025 23:43"
type input "02.09.2025 01:00"
type input "02.09.2025 00:47"
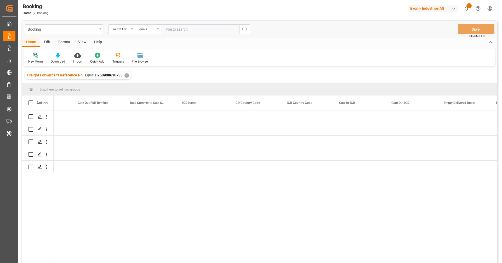
scroll to position [0, 4842]
click at [126, 73] on div "Freight Forwarder's Reference No. Equals 250908610733 ✕" at bounding box center [78, 75] width 107 height 8
click at [124, 76] on div "✕" at bounding box center [126, 75] width 4 height 4
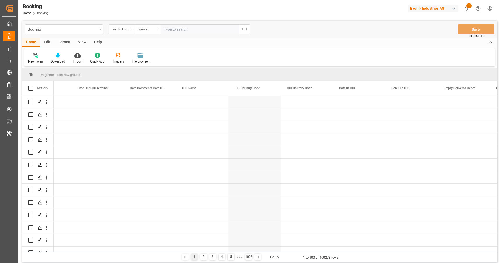
click at [120, 28] on div "Freight Forwarder's Reference No." at bounding box center [120, 29] width 18 height 6
type input "booki"
click at [142, 76] on div "Carrier Booking No." at bounding box center [148, 75] width 78 height 11
click at [185, 32] on input "text" at bounding box center [200, 29] width 78 height 10
paste input "6420463290"
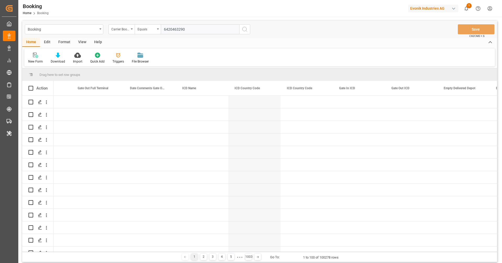
type input "6420463290"
click at [245, 31] on icon "search button" at bounding box center [244, 29] width 6 height 6
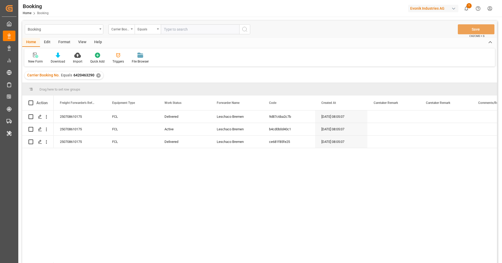
click at [65, 45] on div "Format" at bounding box center [64, 42] width 20 height 9
click at [82, 41] on div "View" at bounding box center [82, 42] width 16 height 9
click at [28, 58] on div "Default" at bounding box center [33, 57] width 18 height 11
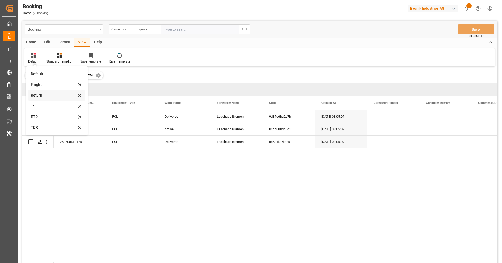
click at [49, 92] on div "Return" at bounding box center [54, 94] width 46 height 5
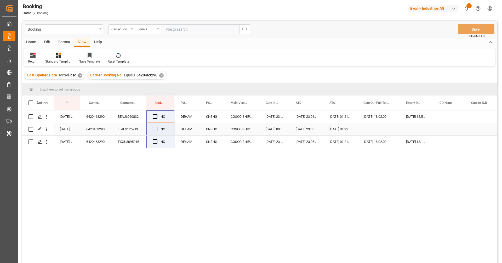
click at [133, 126] on div "FFAU3125219" at bounding box center [128, 129] width 35 height 12
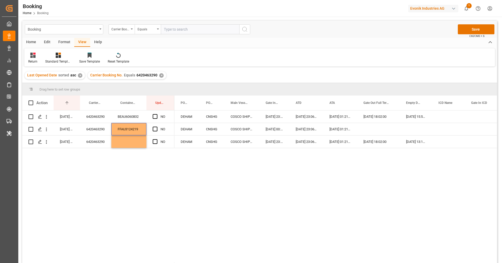
click at [165, 167] on div "[DATE] 13:45:23 6420463290 BEAU6060832 NO [DATE] 13:45:23 6420463290 FFAU312421…" at bounding box center [259, 188] width 474 height 156
click at [154, 170] on div "[DATE] 13:45:23 6420463290 BEAU6060832 NO [DATE] 13:45:23 6420463290 FFAU312421…" at bounding box center [259, 188] width 474 height 156
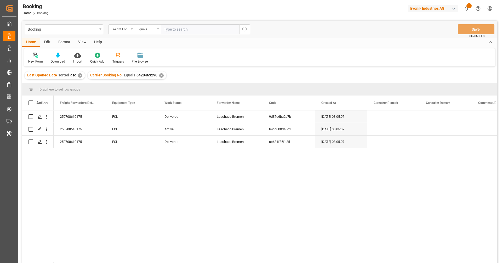
click at [80, 44] on div "View" at bounding box center [82, 42] width 16 height 9
click at [37, 57] on div at bounding box center [33, 54] width 10 height 5
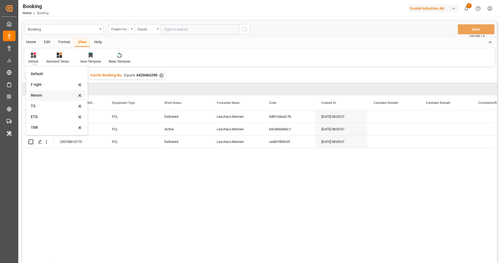
click at [48, 98] on div "Return" at bounding box center [54, 94] width 46 height 5
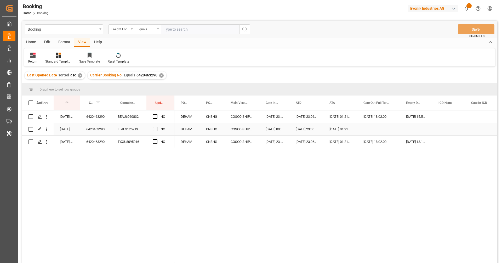
click at [129, 131] on div "FFAU3125219" at bounding box center [128, 129] width 35 height 12
click at [132, 132] on input "FFAU3125219" at bounding box center [128, 132] width 27 height 10
type input "F"
paste input "FFAU3124219"
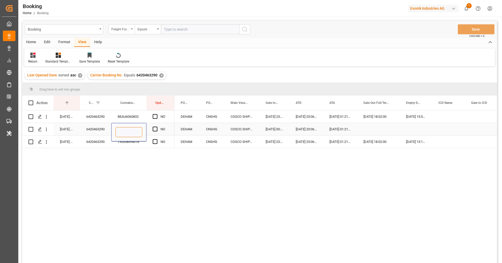
type input "FFAU3124219"
click at [186, 132] on div "DEHAM" at bounding box center [186, 129] width 25 height 12
click at [155, 129] on span "Press SPACE to select this row." at bounding box center [155, 128] width 5 height 5
click at [156, 126] on input "Press SPACE to select this row." at bounding box center [156, 126] width 0 height 0
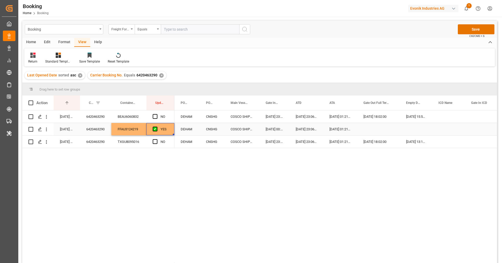
click at [380, 127] on div "Press SPACE to select this row." at bounding box center [378, 129] width 43 height 12
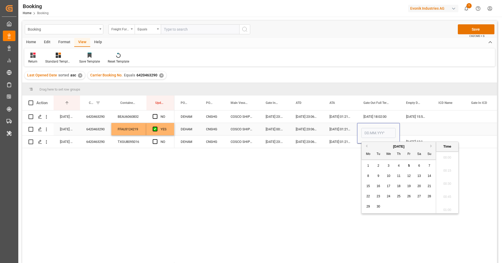
scroll to position [903, 0]
click at [390, 165] on div "3" at bounding box center [388, 165] width 7 height 6
type input "[DATE] 00:00"
click at [416, 130] on div "Press SPACE to select this row." at bounding box center [415, 129] width 32 height 12
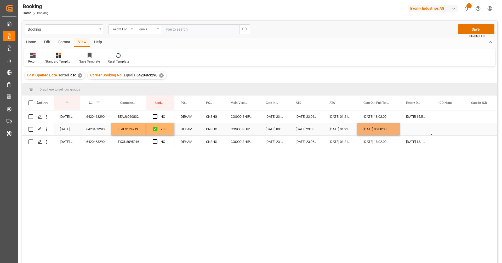
click at [416, 130] on div "Press SPACE to select this row." at bounding box center [415, 129] width 32 height 12
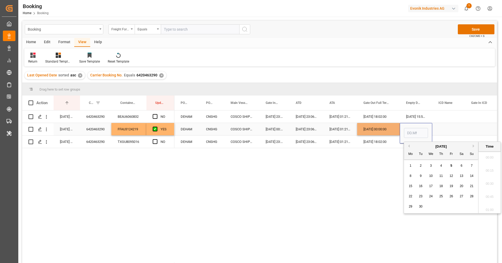
click at [416, 130] on input "Press SPACE to select this row." at bounding box center [416, 133] width 24 height 10
click at [440, 166] on span "4" at bounding box center [441, 166] width 2 height 4
type input "[DATE] 00:00"
click at [449, 136] on div "Press SPACE to select this row." at bounding box center [448, 141] width 33 height 12
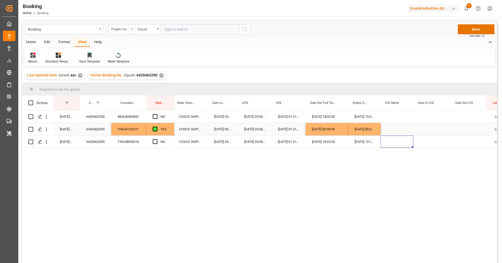
scroll to position [0, 0]
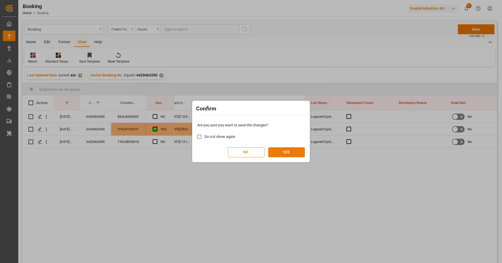
click at [293, 149] on button "YES" at bounding box center [286, 152] width 37 height 10
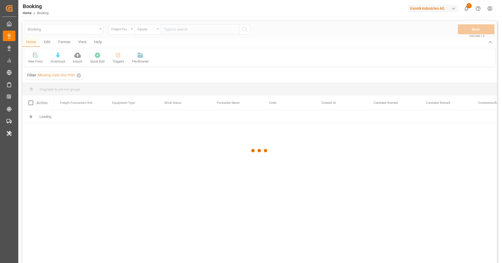
click at [81, 43] on div at bounding box center [259, 150] width 474 height 259
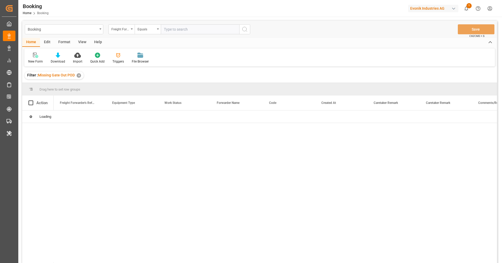
click at [81, 43] on div "View" at bounding box center [82, 42] width 16 height 9
click at [35, 59] on div "Default" at bounding box center [33, 61] width 10 height 5
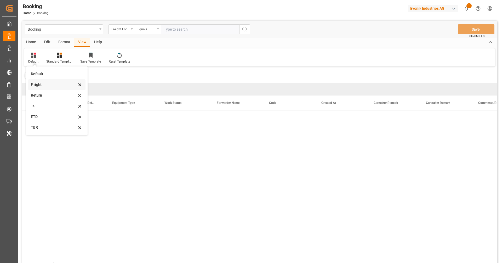
click at [46, 81] on div "F right" at bounding box center [56, 84] width 57 height 11
